Goal: Transaction & Acquisition: Purchase product/service

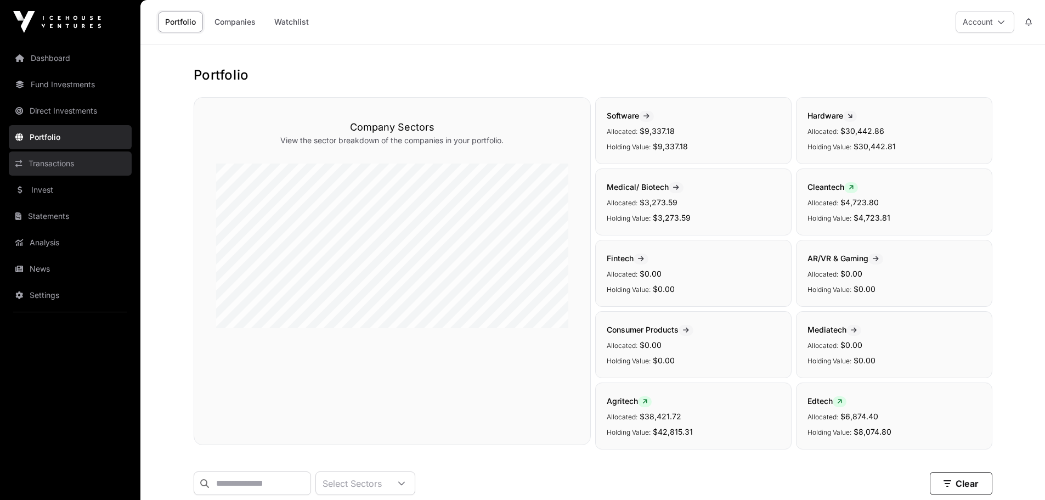
click at [65, 164] on link "Transactions" at bounding box center [70, 163] width 123 height 24
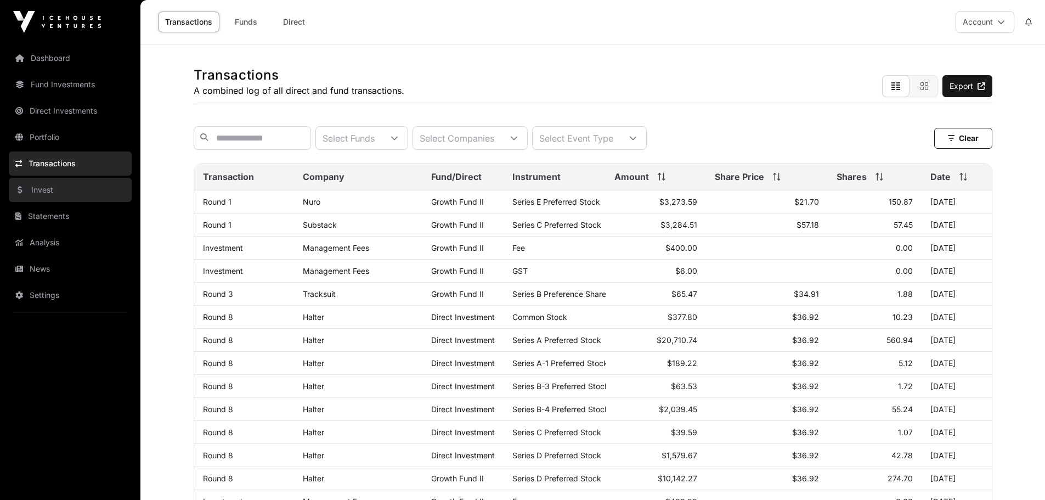
click at [61, 189] on link "Invest" at bounding box center [70, 190] width 123 height 24
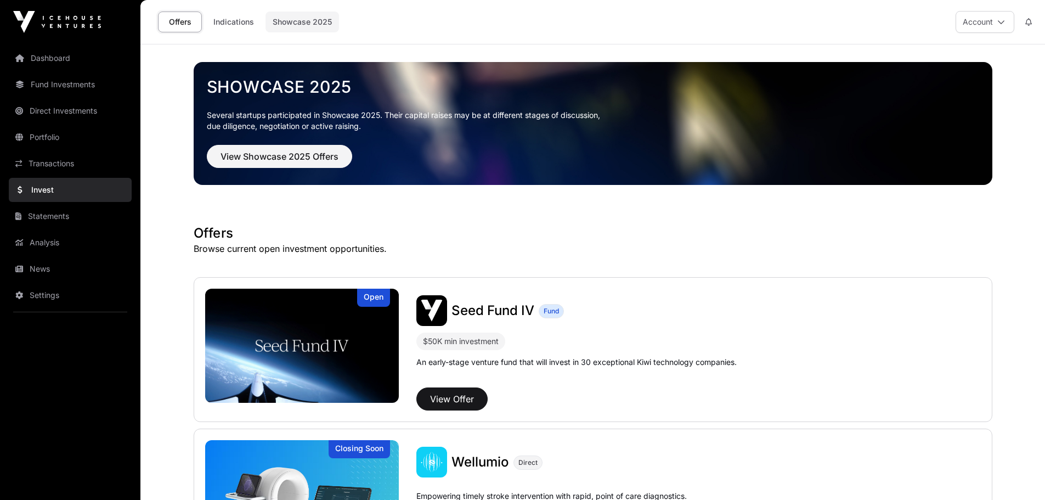
click at [291, 19] on link "Showcase 2025" at bounding box center [301, 22] width 73 height 21
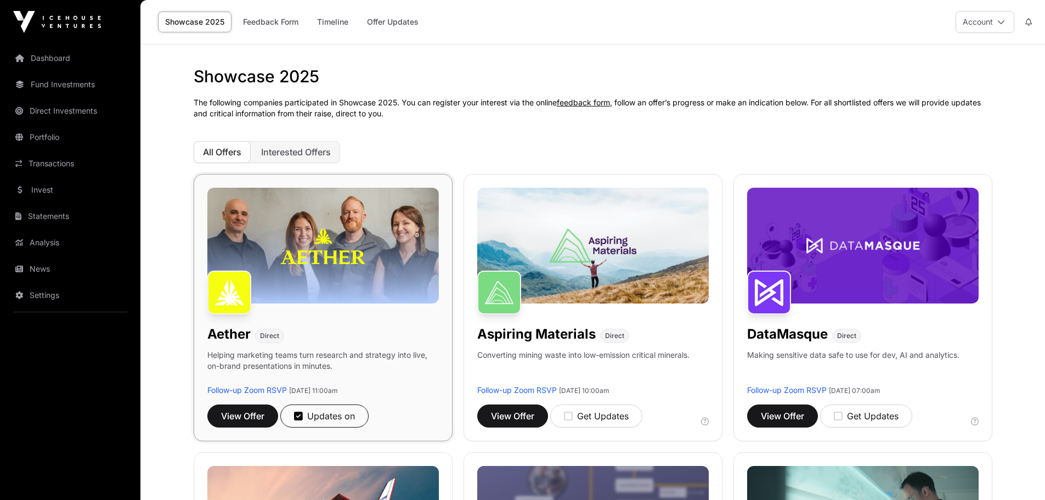
click at [345, 236] on img at bounding box center [322, 246] width 231 height 116
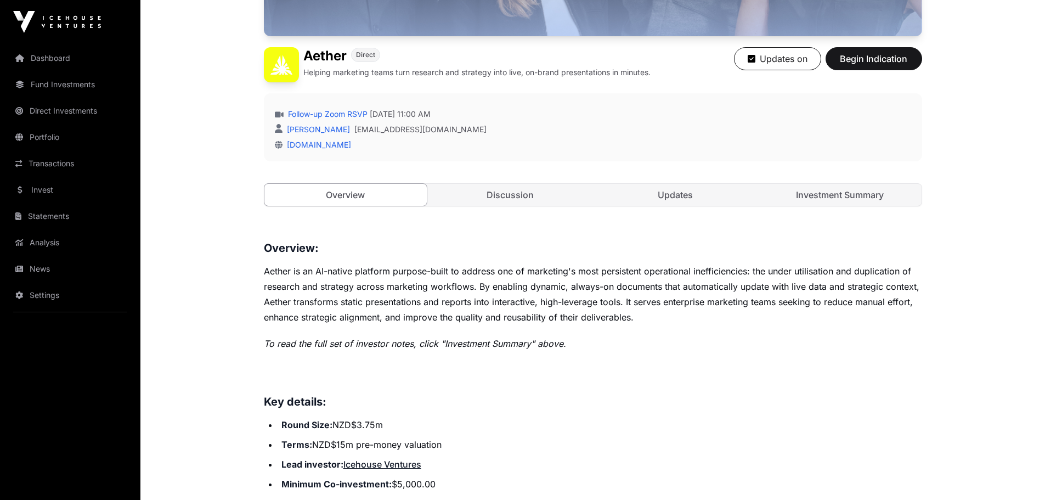
scroll to position [329, 0]
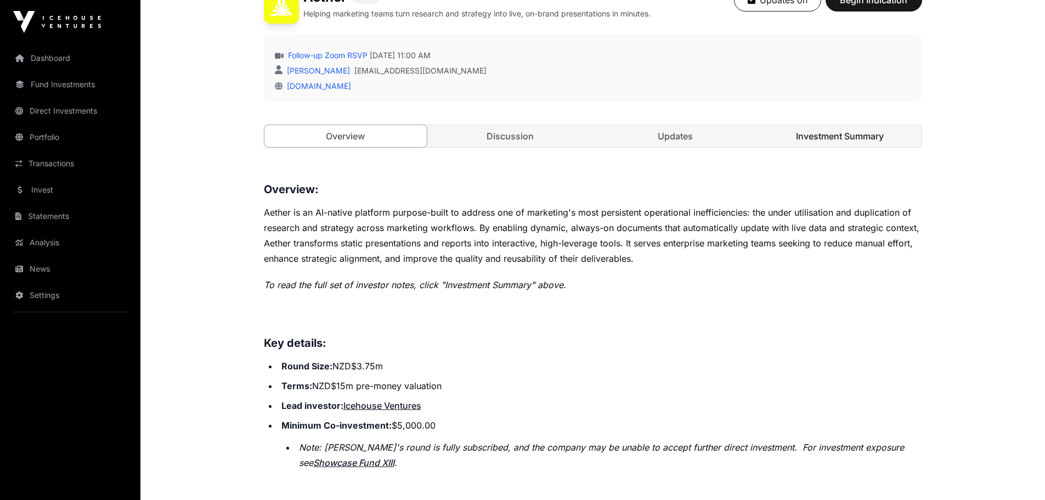
click at [849, 138] on link "Investment Summary" at bounding box center [839, 136] width 163 height 22
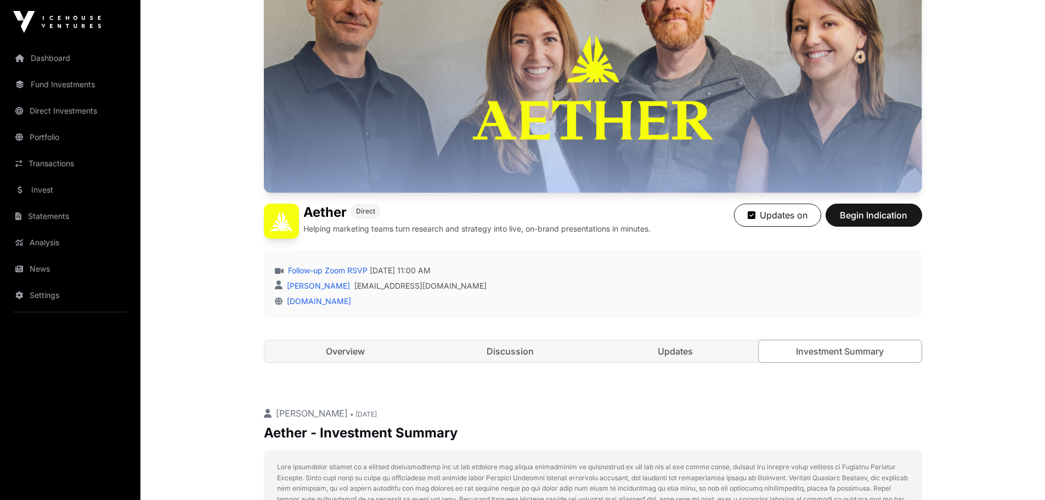
scroll to position [84, 0]
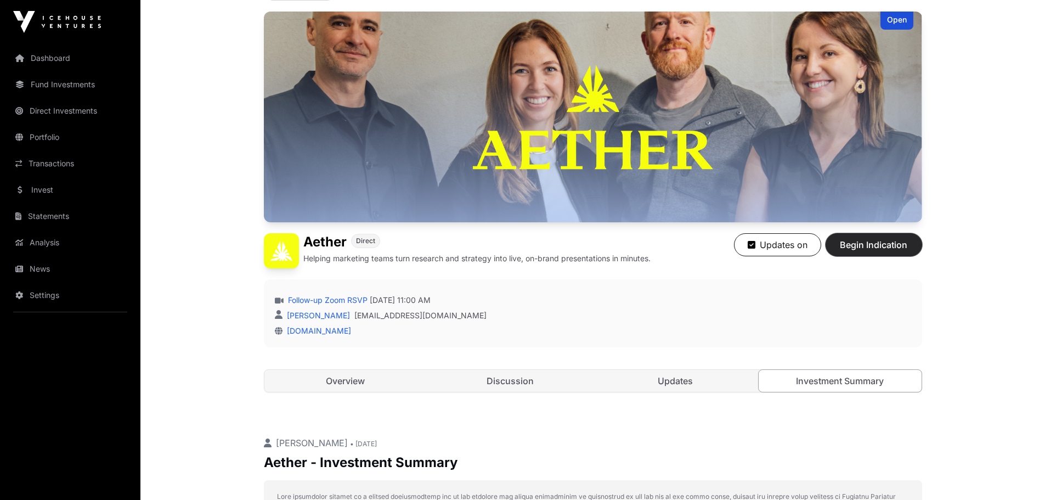
click at [877, 240] on span "Begin Indication" at bounding box center [873, 244] width 69 height 13
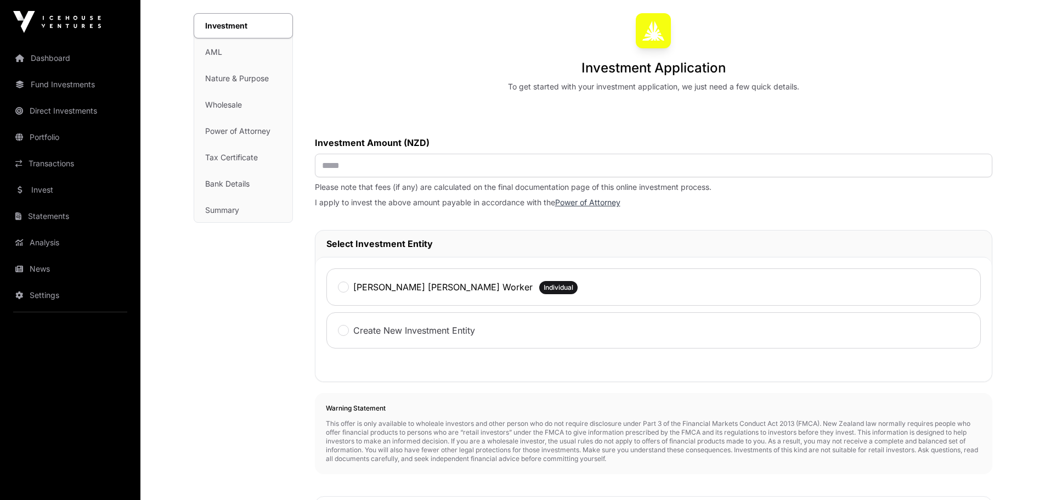
scroll to position [16, 0]
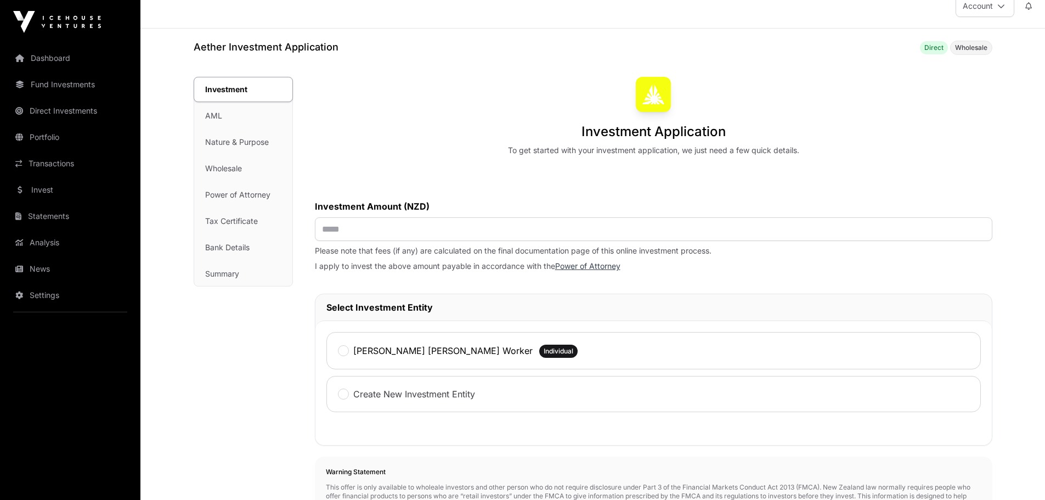
click at [214, 115] on div "Investment AML Nature & Purpose Wholesale Power of Attorney Tax Certificate Ban…" at bounding box center [243, 181] width 98 height 208
click at [46, 165] on link "Transactions" at bounding box center [70, 163] width 123 height 24
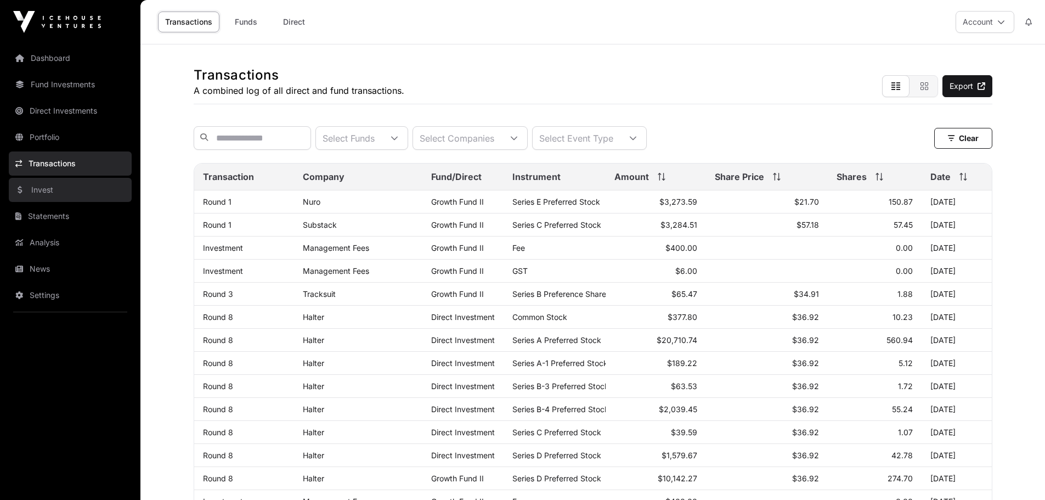
click at [50, 188] on link "Invest" at bounding box center [70, 190] width 123 height 24
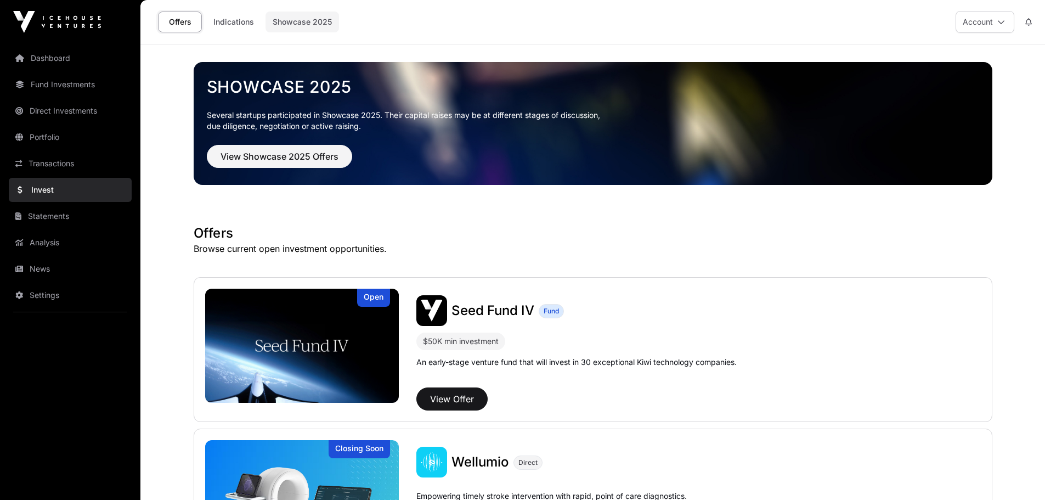
click at [303, 20] on link "Showcase 2025" at bounding box center [301, 22] width 73 height 21
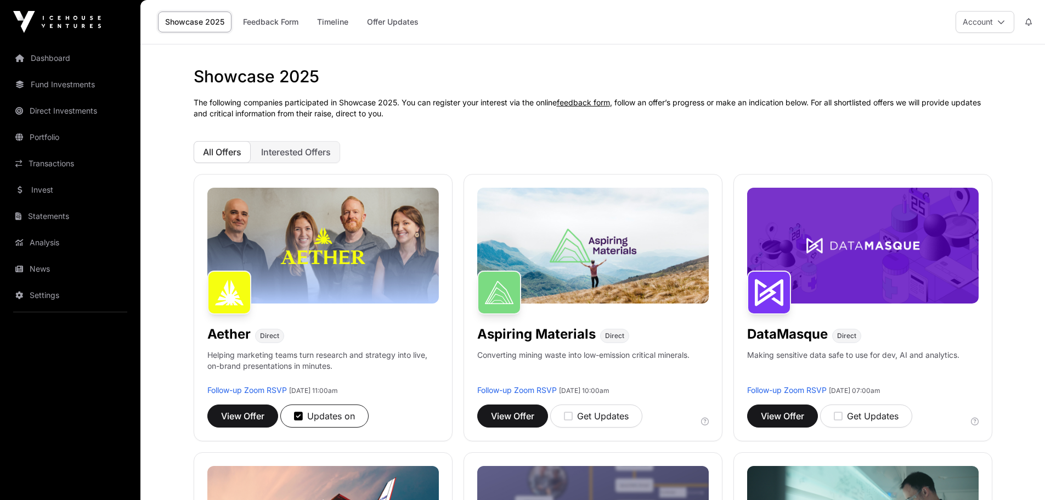
click at [282, 155] on span "Interested Offers" at bounding box center [296, 151] width 70 height 11
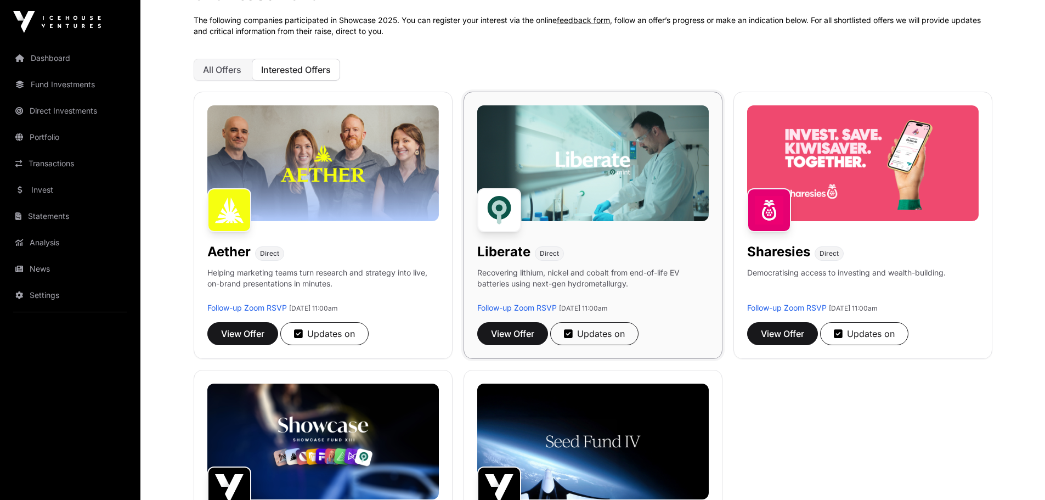
scroll to position [55, 0]
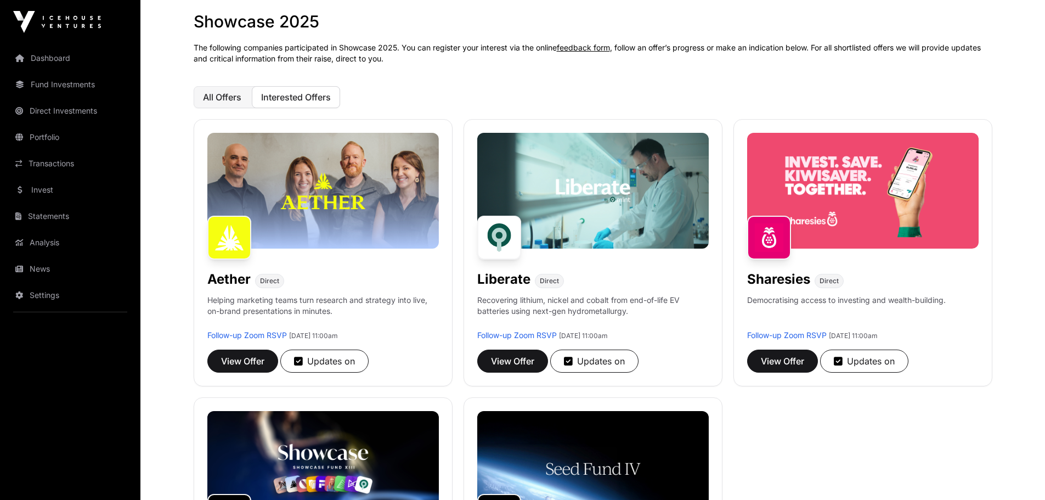
click at [226, 91] on button "All Offers" at bounding box center [222, 97] width 57 height 22
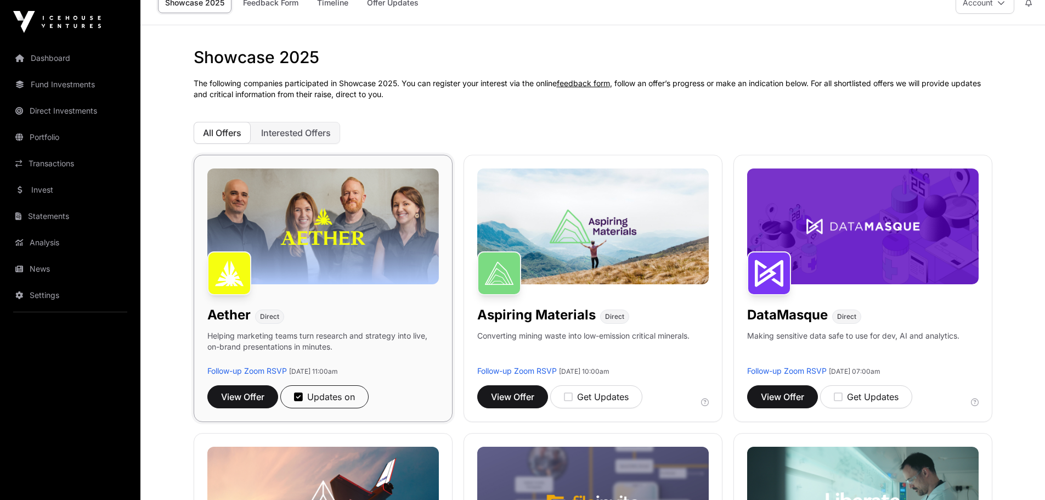
scroll to position [0, 0]
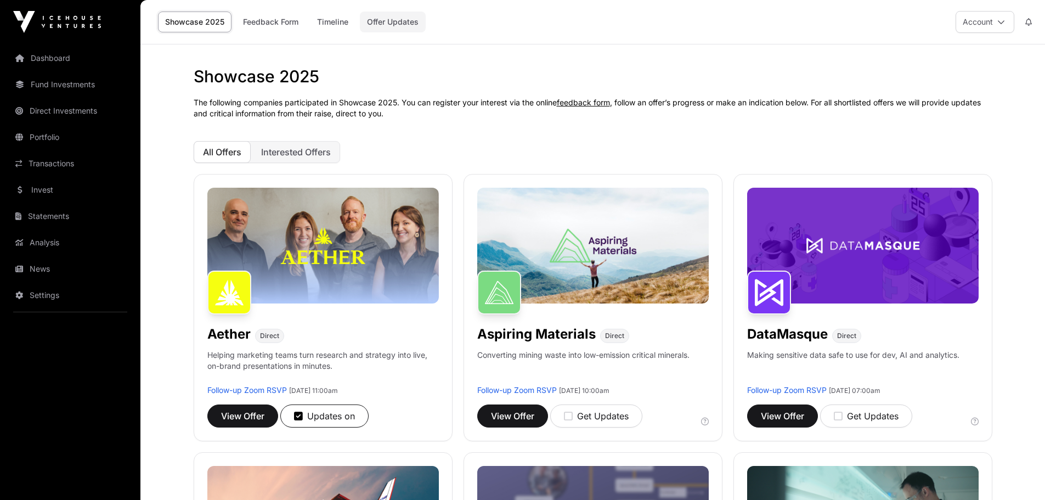
click at [393, 13] on link "Offer Updates" at bounding box center [393, 22] width 66 height 21
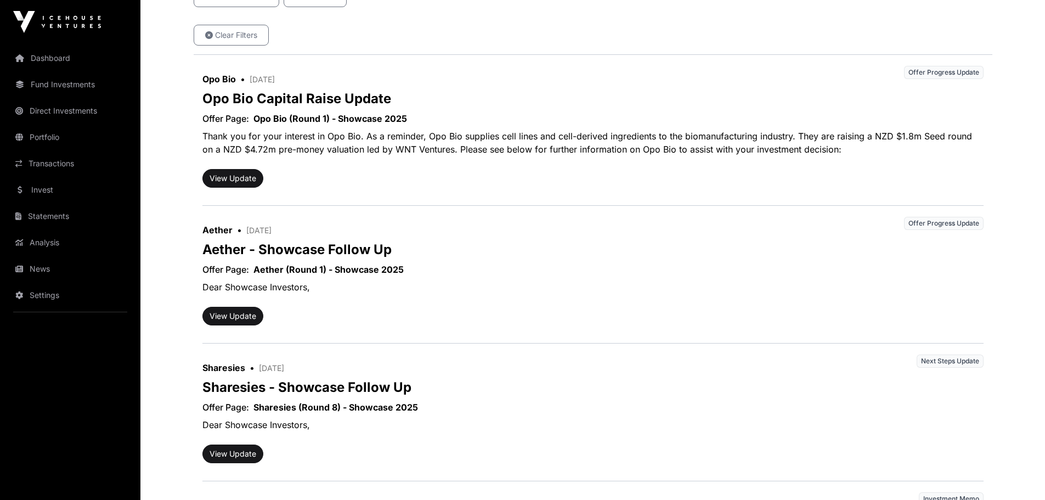
scroll to position [329, 0]
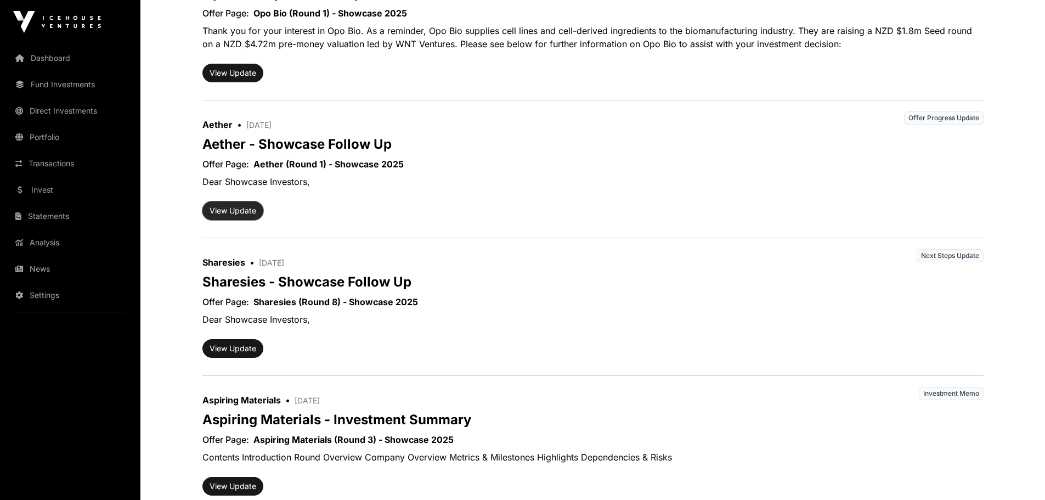
click at [243, 210] on button "View Update" at bounding box center [232, 210] width 61 height 19
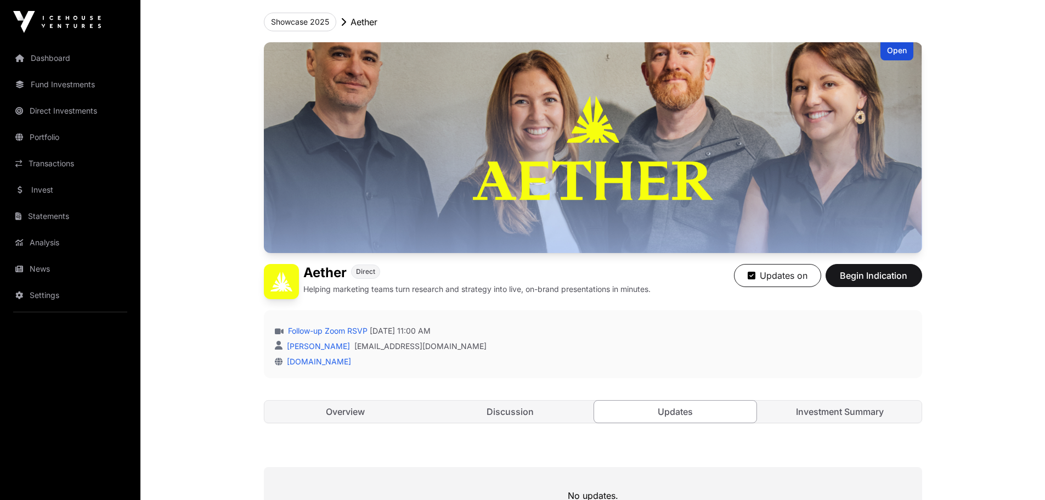
scroll to position [247, 0]
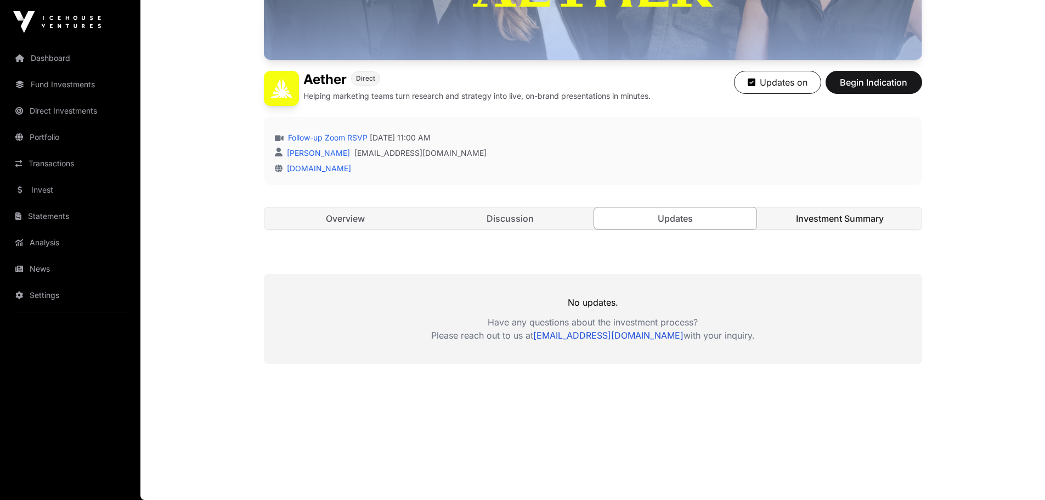
click at [826, 219] on link "Investment Summary" at bounding box center [839, 218] width 163 height 22
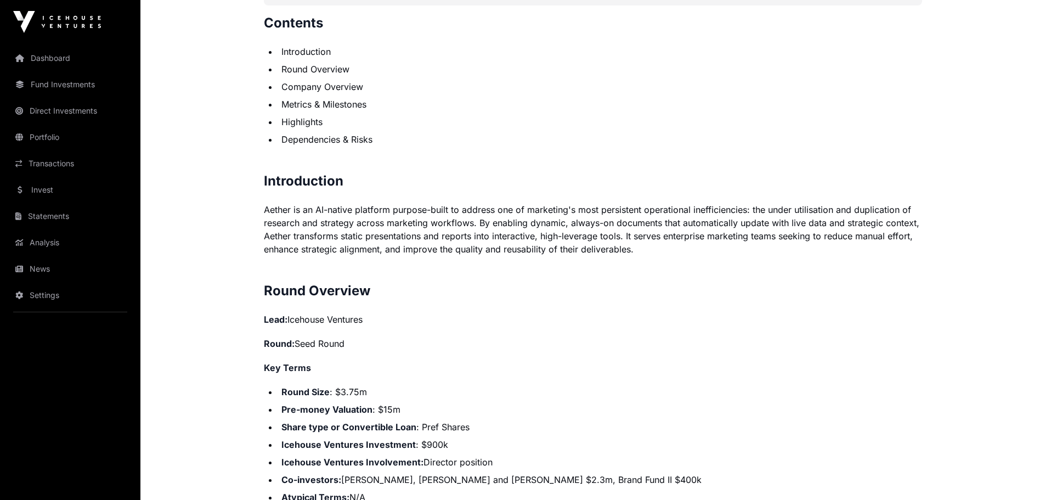
scroll to position [740, 0]
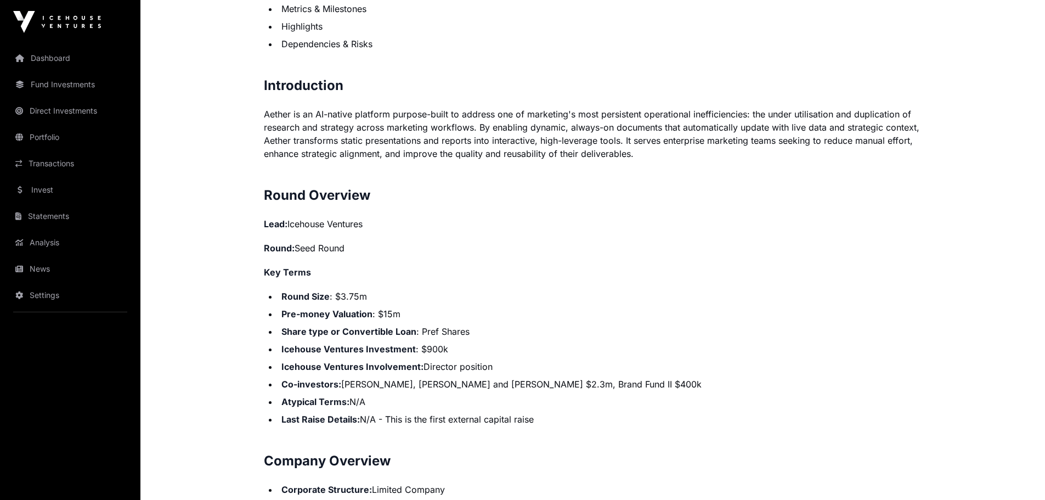
click at [470, 290] on li "Round Size : $3.75m" at bounding box center [600, 296] width 644 height 13
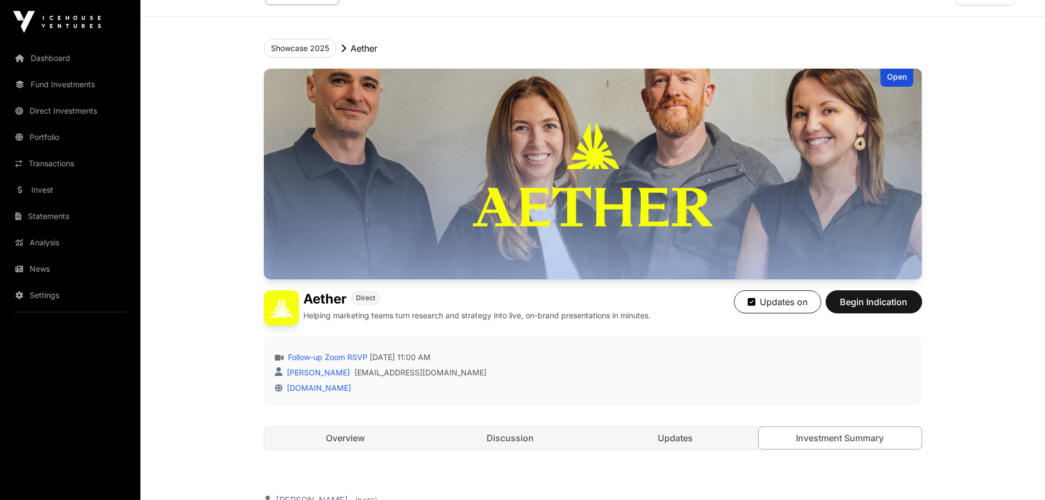
scroll to position [0, 0]
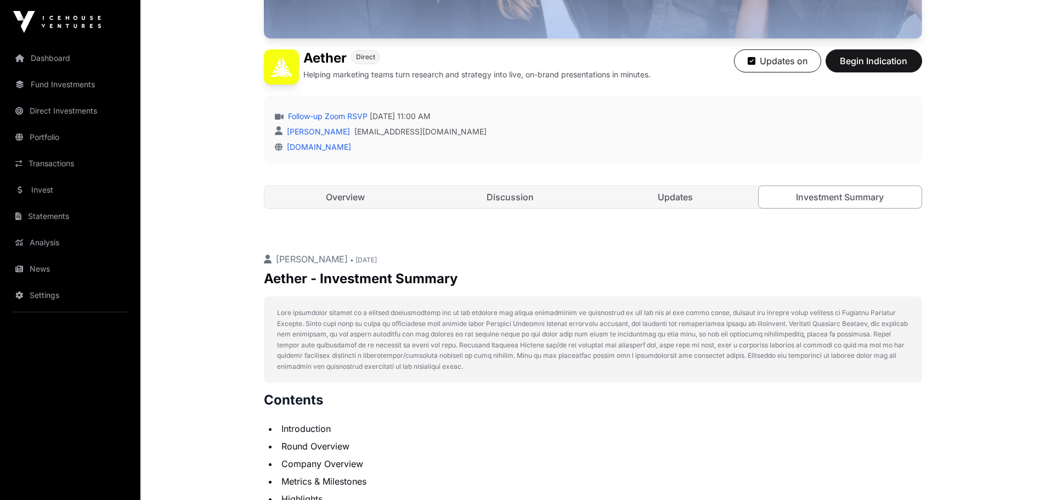
scroll to position [274, 0]
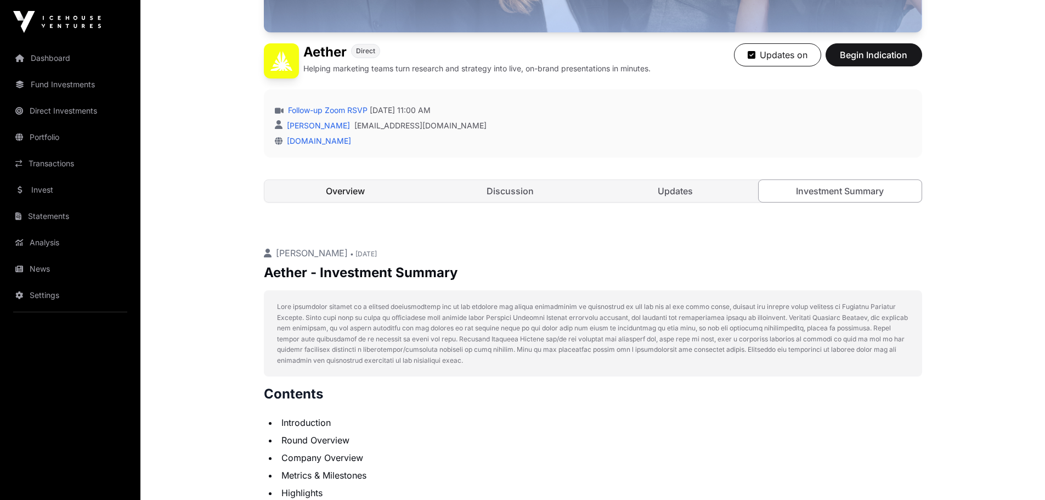
click at [343, 187] on link "Overview" at bounding box center [345, 191] width 163 height 22
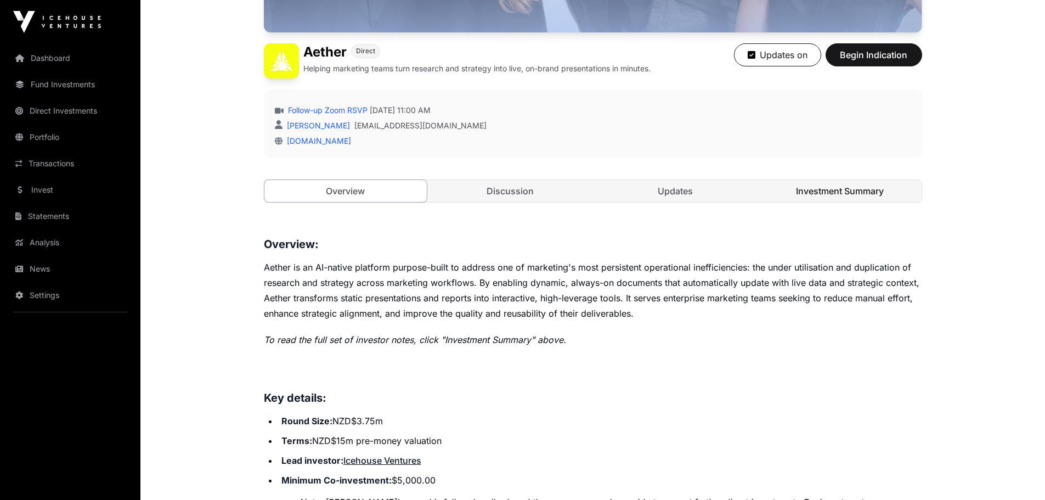
click at [842, 190] on link "Investment Summary" at bounding box center [839, 191] width 163 height 22
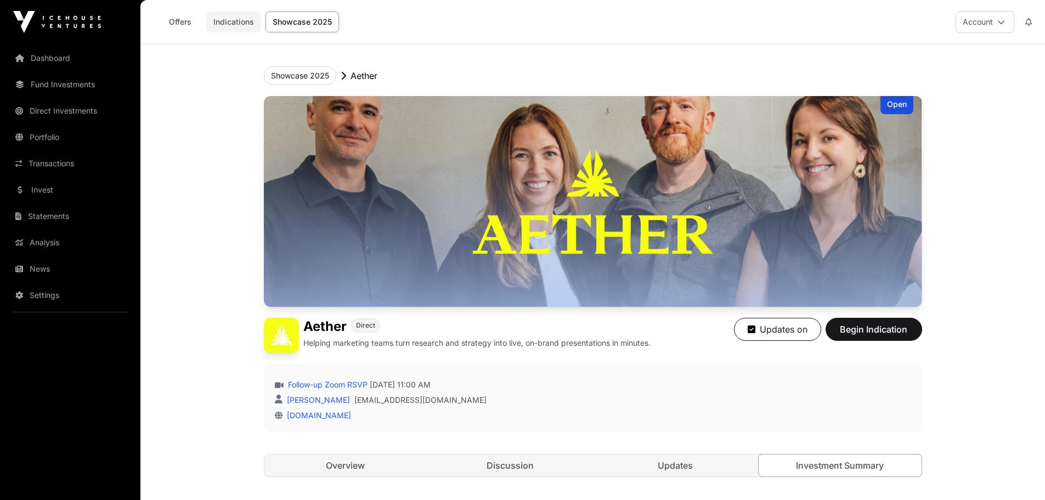
click at [224, 27] on link "Indications" at bounding box center [233, 22] width 55 height 21
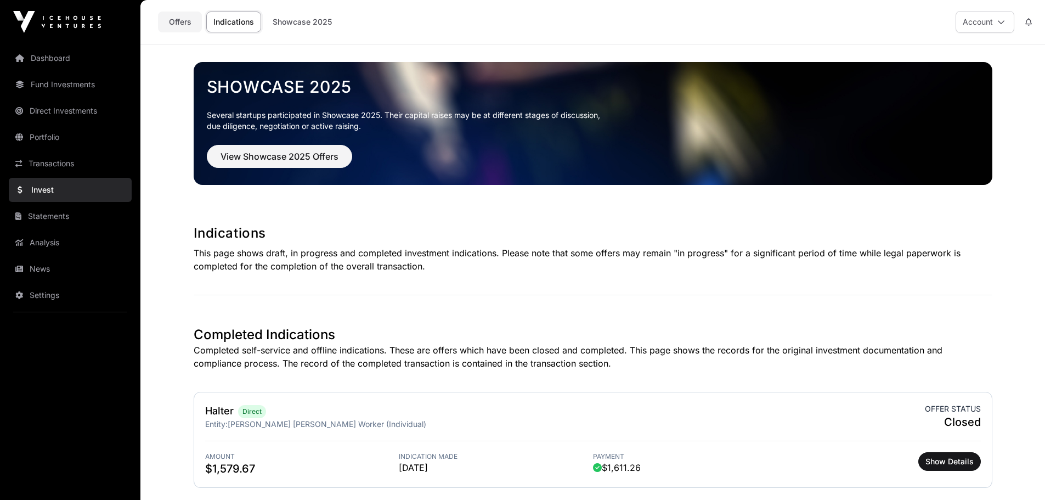
click at [186, 22] on link "Offers" at bounding box center [180, 22] width 44 height 21
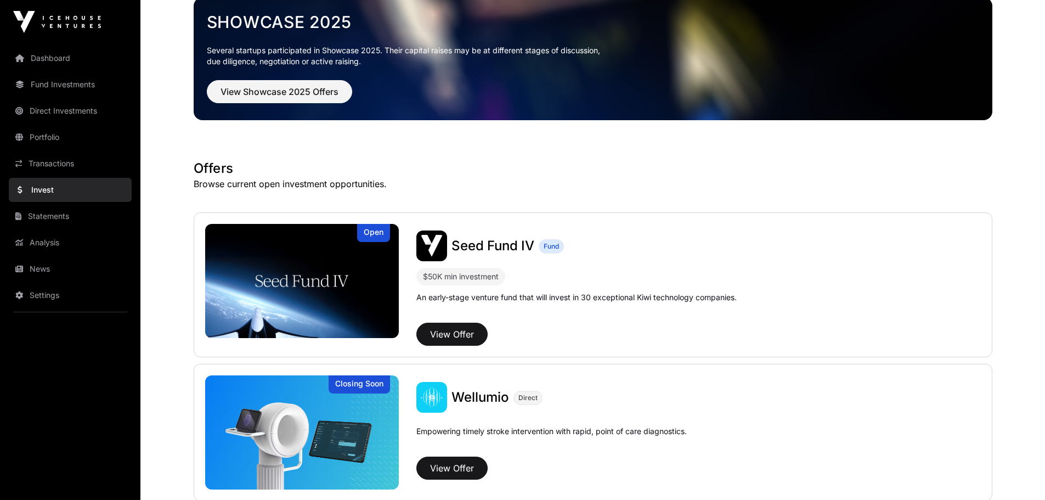
scroll to position [158, 0]
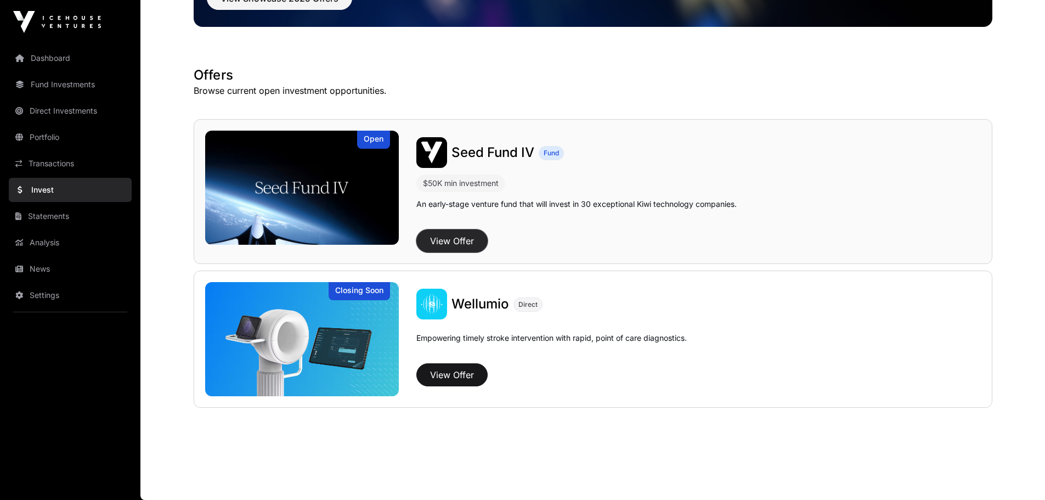
click at [449, 239] on button "View Offer" at bounding box center [451, 240] width 71 height 23
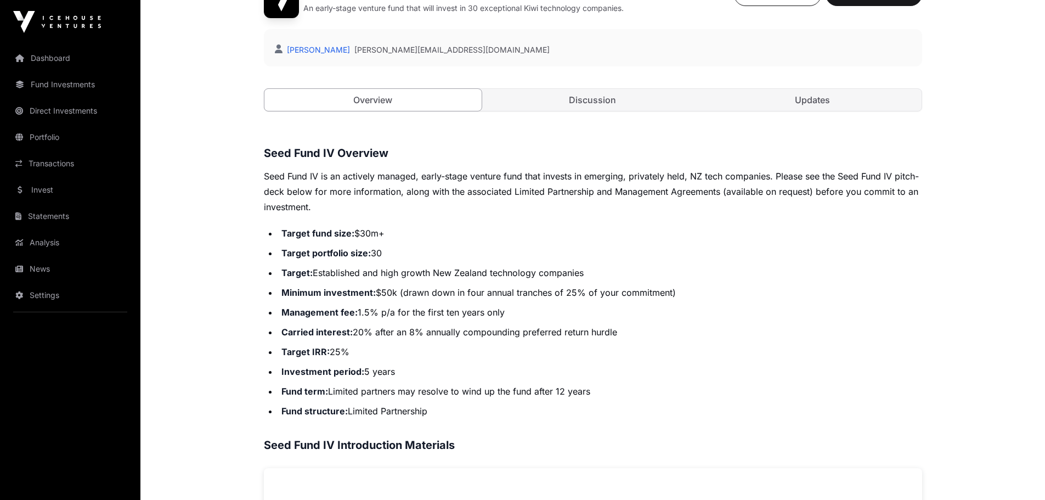
scroll to position [329, 0]
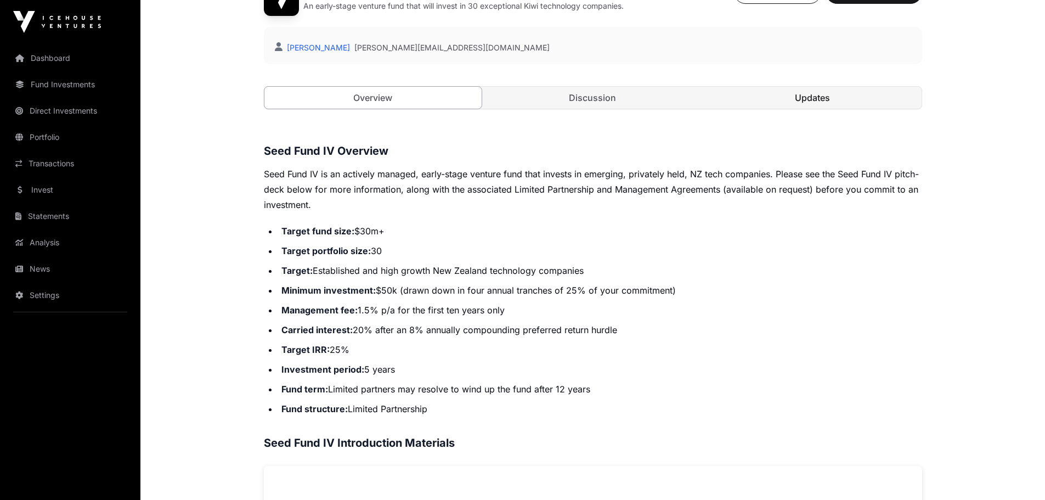
click at [809, 98] on link "Updates" at bounding box center [812, 98] width 218 height 22
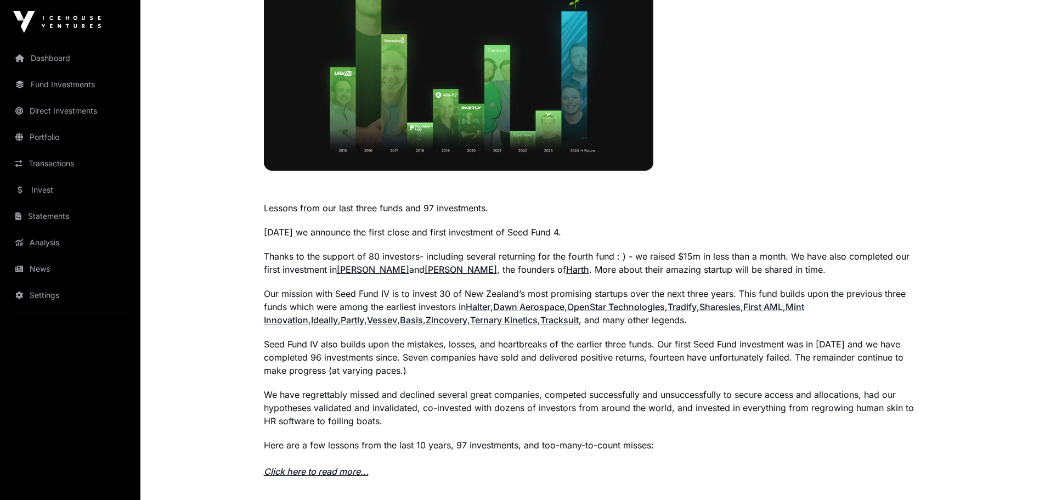
scroll to position [156, 0]
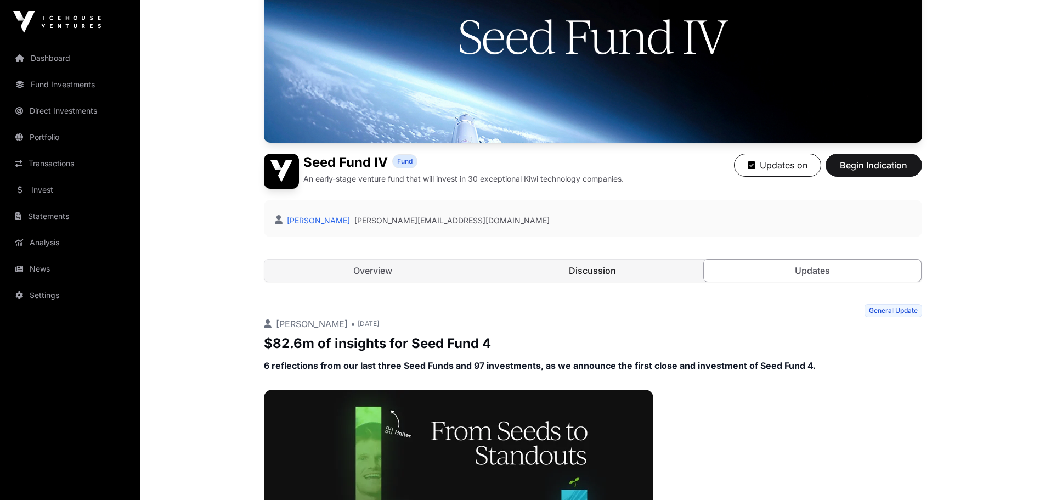
click at [623, 269] on link "Discussion" at bounding box center [593, 270] width 218 height 22
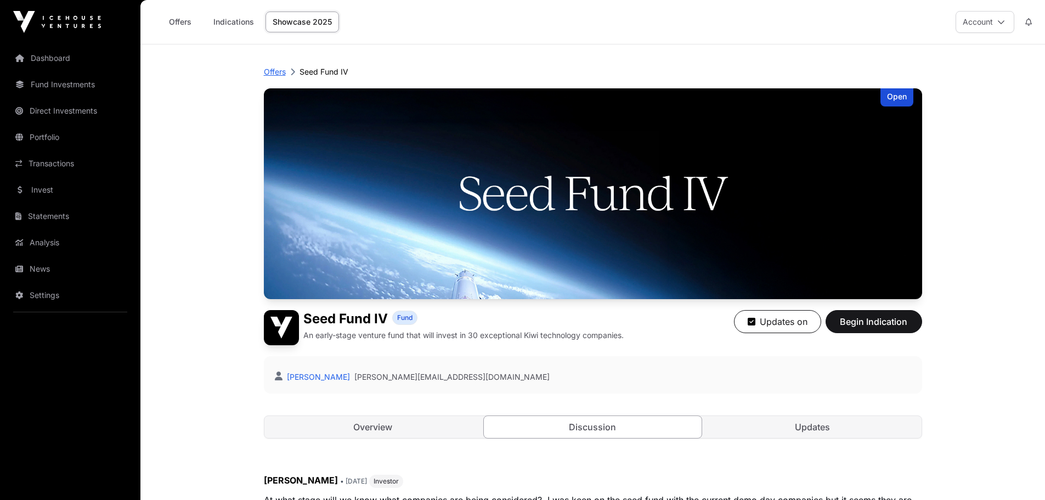
click at [277, 71] on p "Offers" at bounding box center [275, 71] width 22 height 11
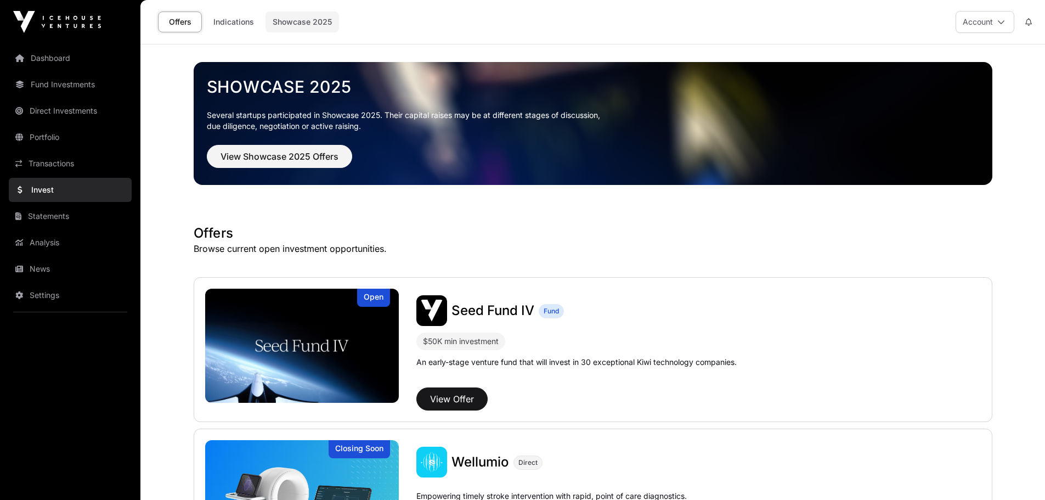
click at [286, 22] on link "Showcase 2025" at bounding box center [301, 22] width 73 height 21
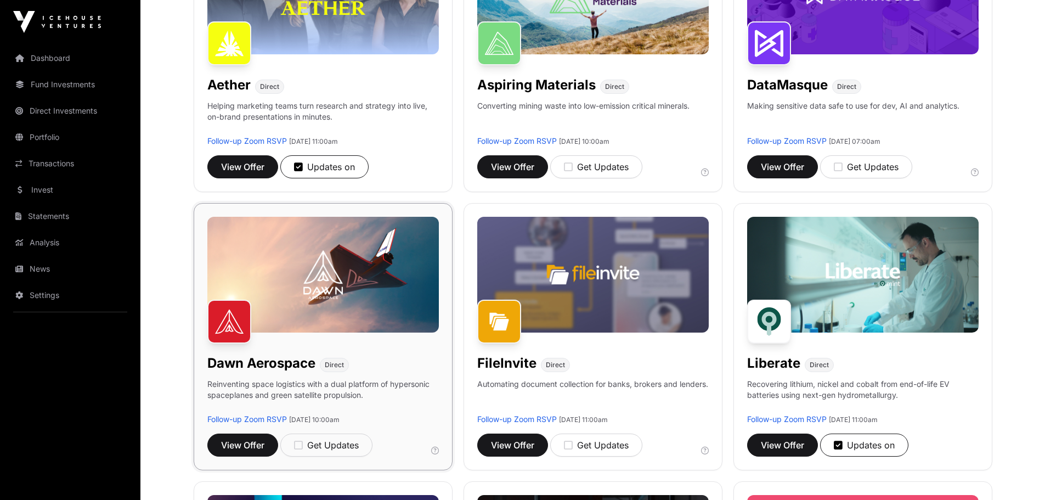
scroll to position [101, 0]
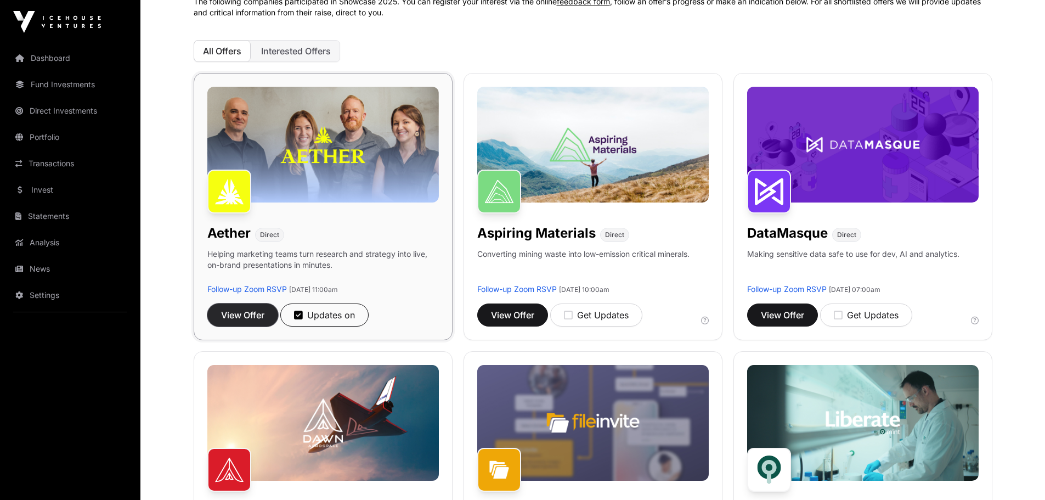
click at [228, 317] on span "View Offer" at bounding box center [242, 314] width 43 height 13
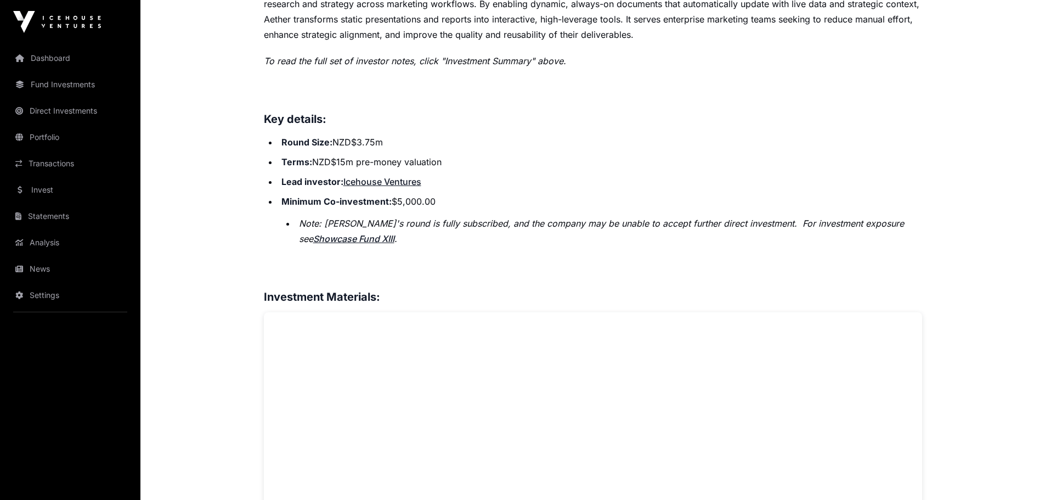
scroll to position [603, 0]
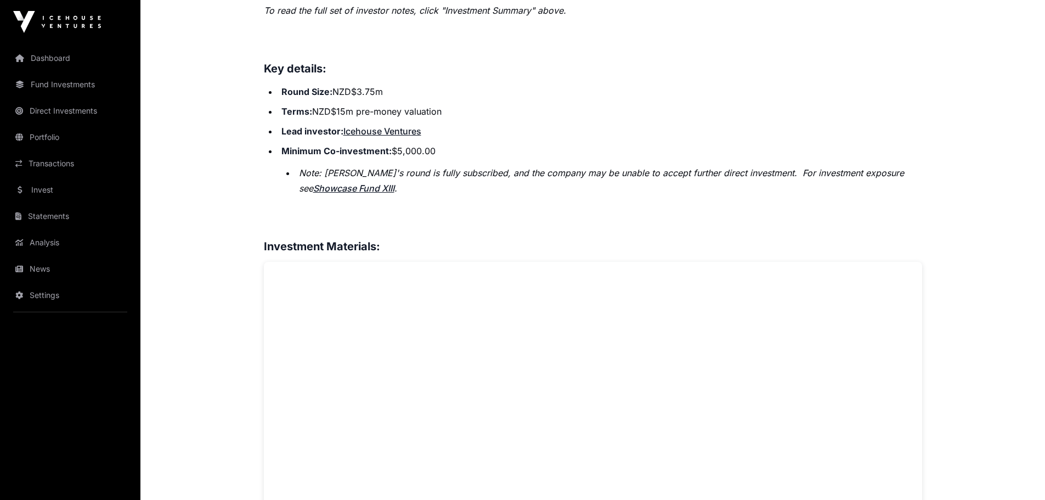
click at [734, 143] on li "Minimum Co-investment: $5,000.00 Note: Aether's round is fully subscribed, and …" at bounding box center [600, 169] width 644 height 53
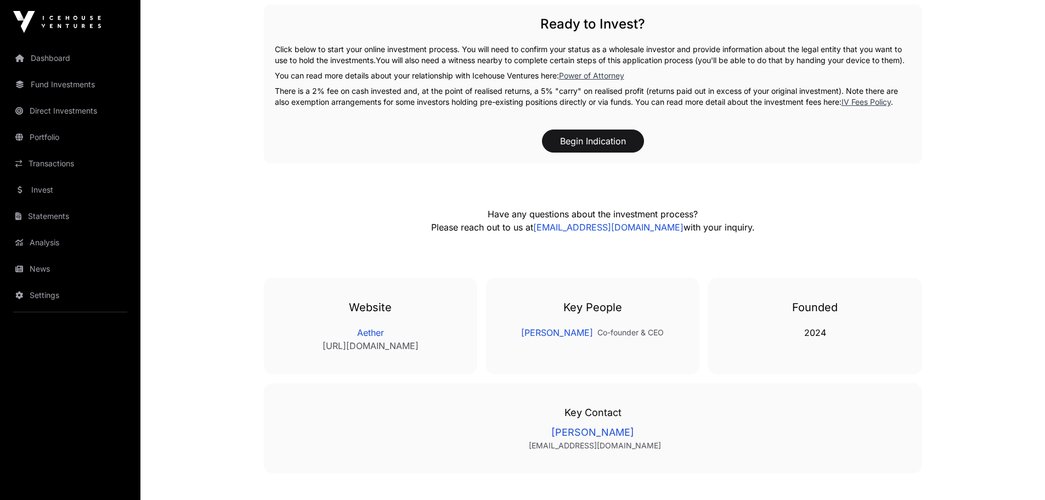
scroll to position [1753, 0]
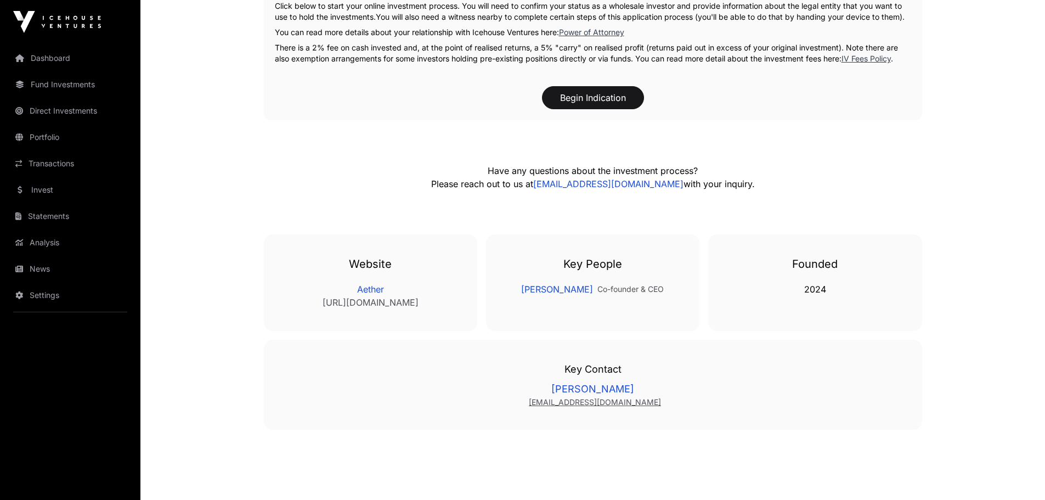
click at [636, 407] on link "[EMAIL_ADDRESS][DOMAIN_NAME]" at bounding box center [595, 401] width 610 height 11
drag, startPoint x: 922, startPoint y: 172, endPoint x: 922, endPoint y: 178, distance: 6.1
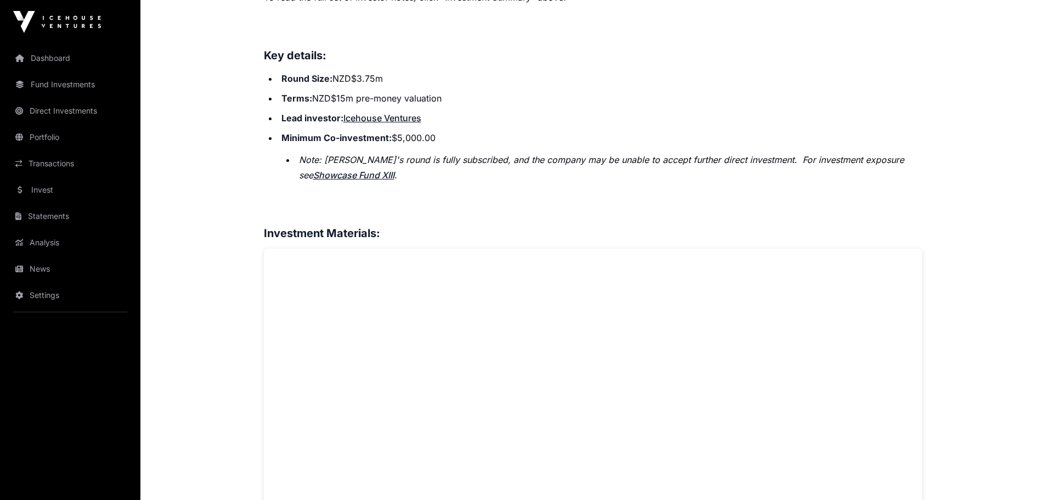
scroll to position [602, 0]
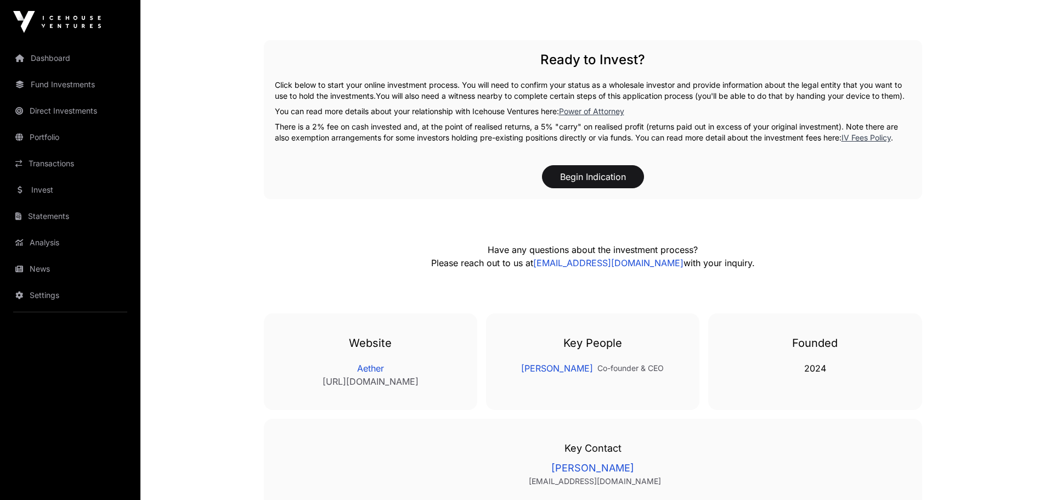
scroll to position [1480, 0]
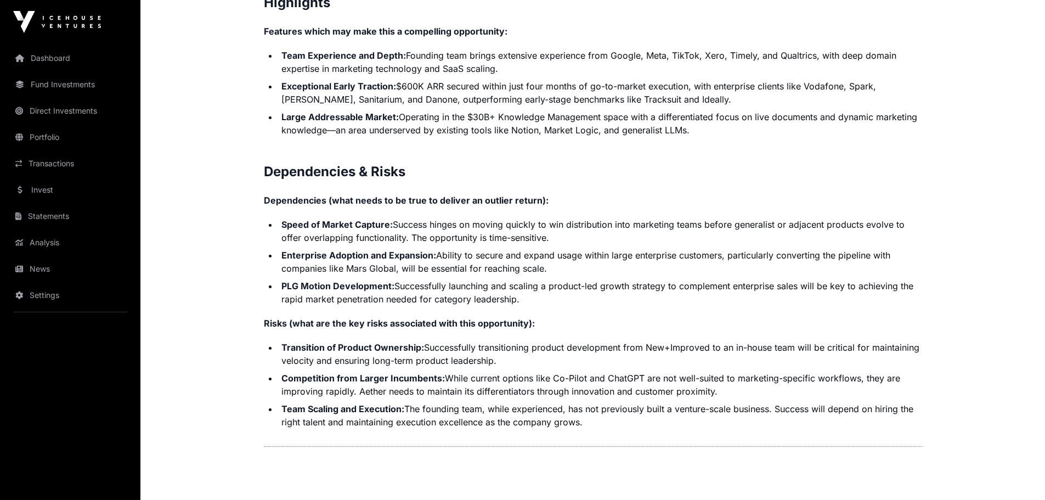
scroll to position [2248, 0]
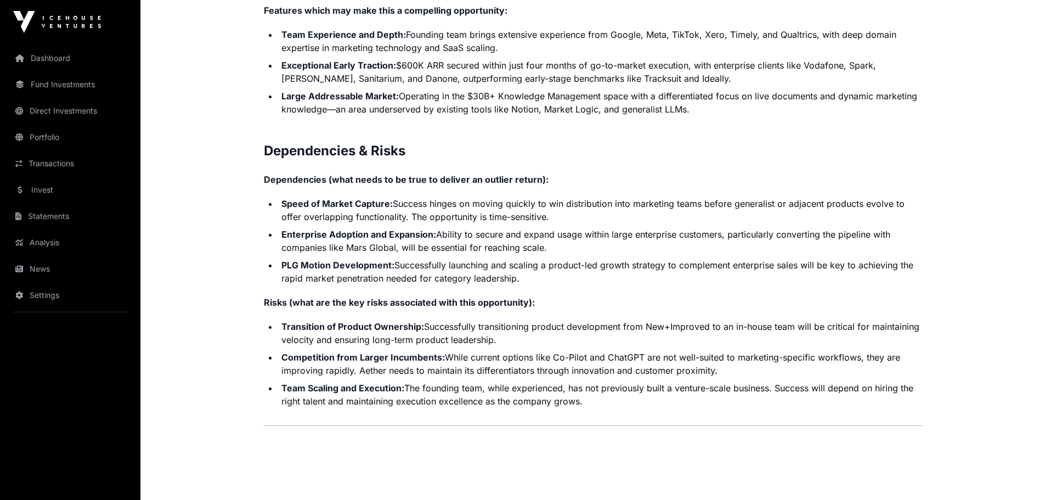
click at [467, 112] on li "Large Addressable Market: Operating in the $30B+ Knowledge Management space wit…" at bounding box center [600, 102] width 644 height 26
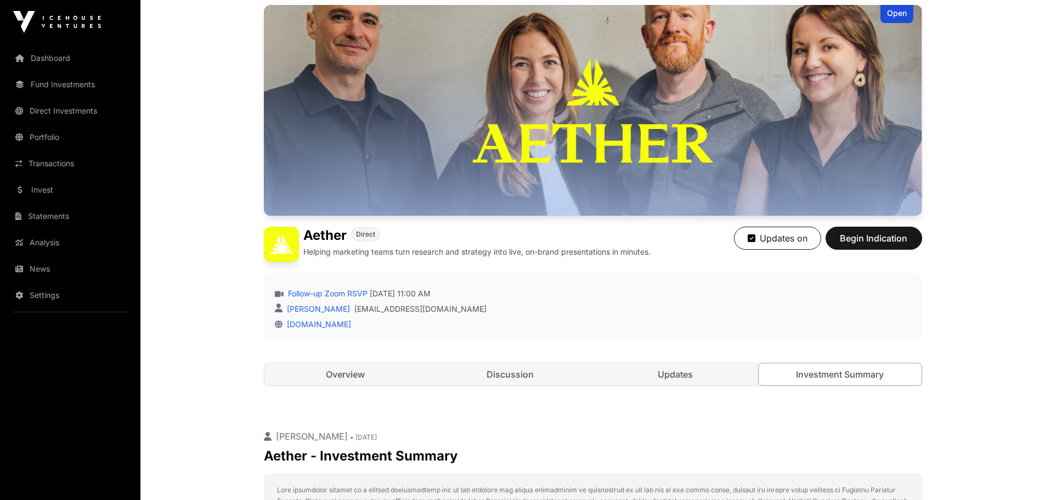
scroll to position [0, 0]
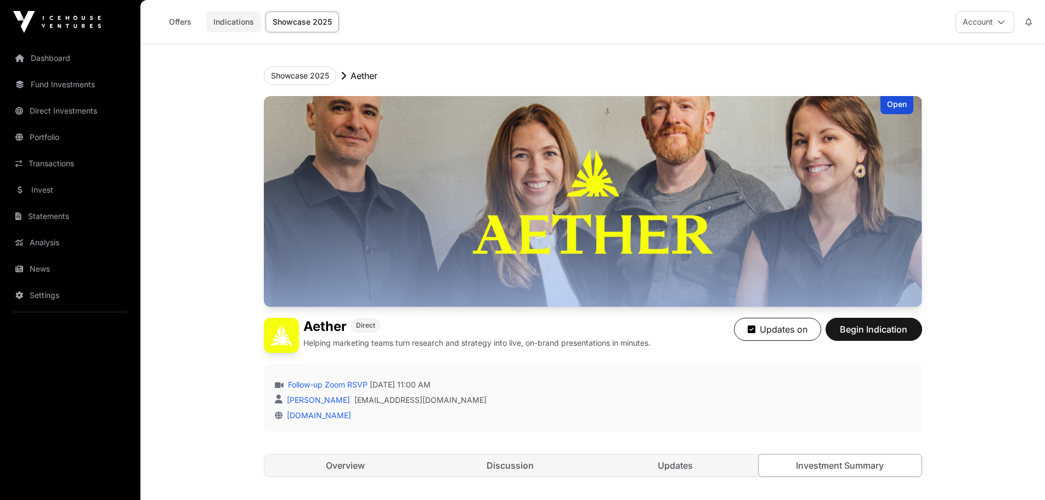
click at [232, 19] on link "Indications" at bounding box center [233, 22] width 55 height 21
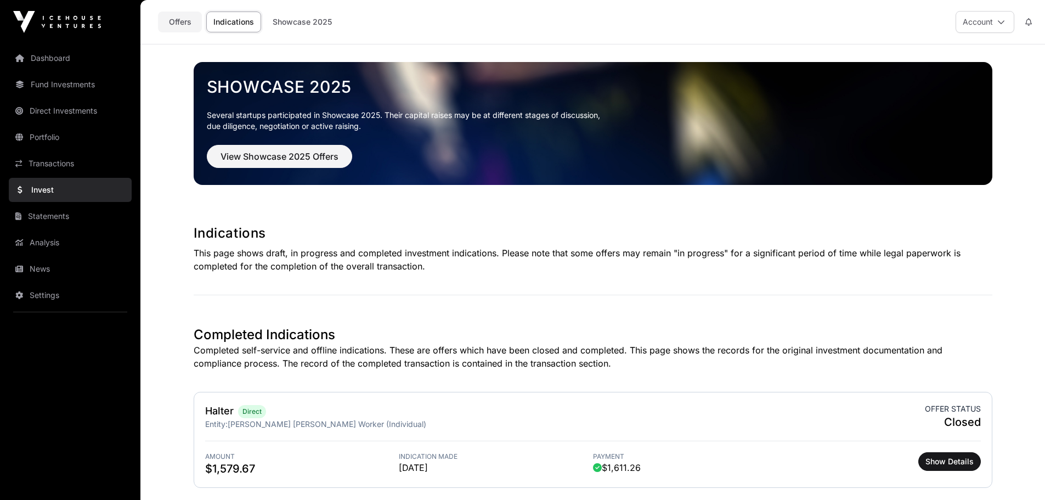
click at [181, 21] on link "Offers" at bounding box center [180, 22] width 44 height 21
